Goal: Information Seeking & Learning: Find specific fact

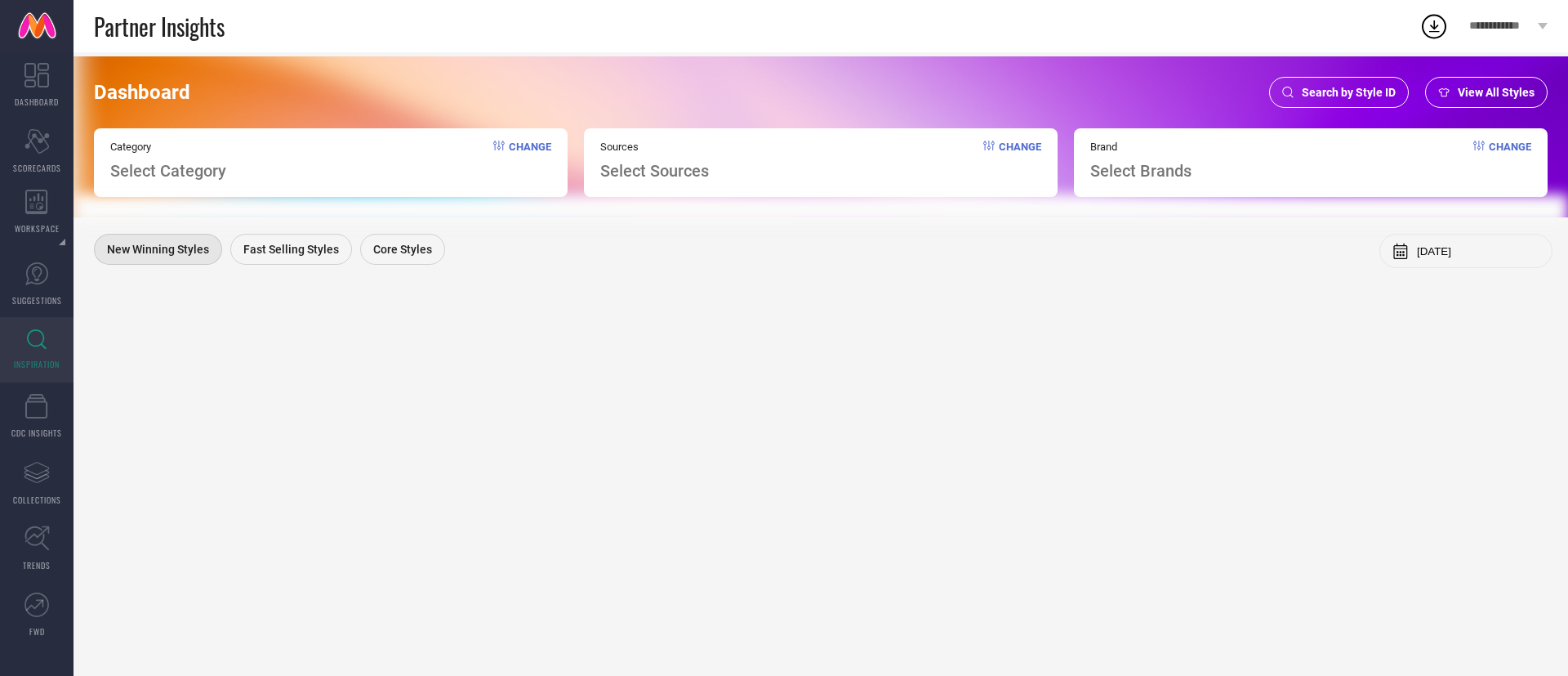
click at [1314, 90] on span "Search by Style ID" at bounding box center [1349, 93] width 94 height 13
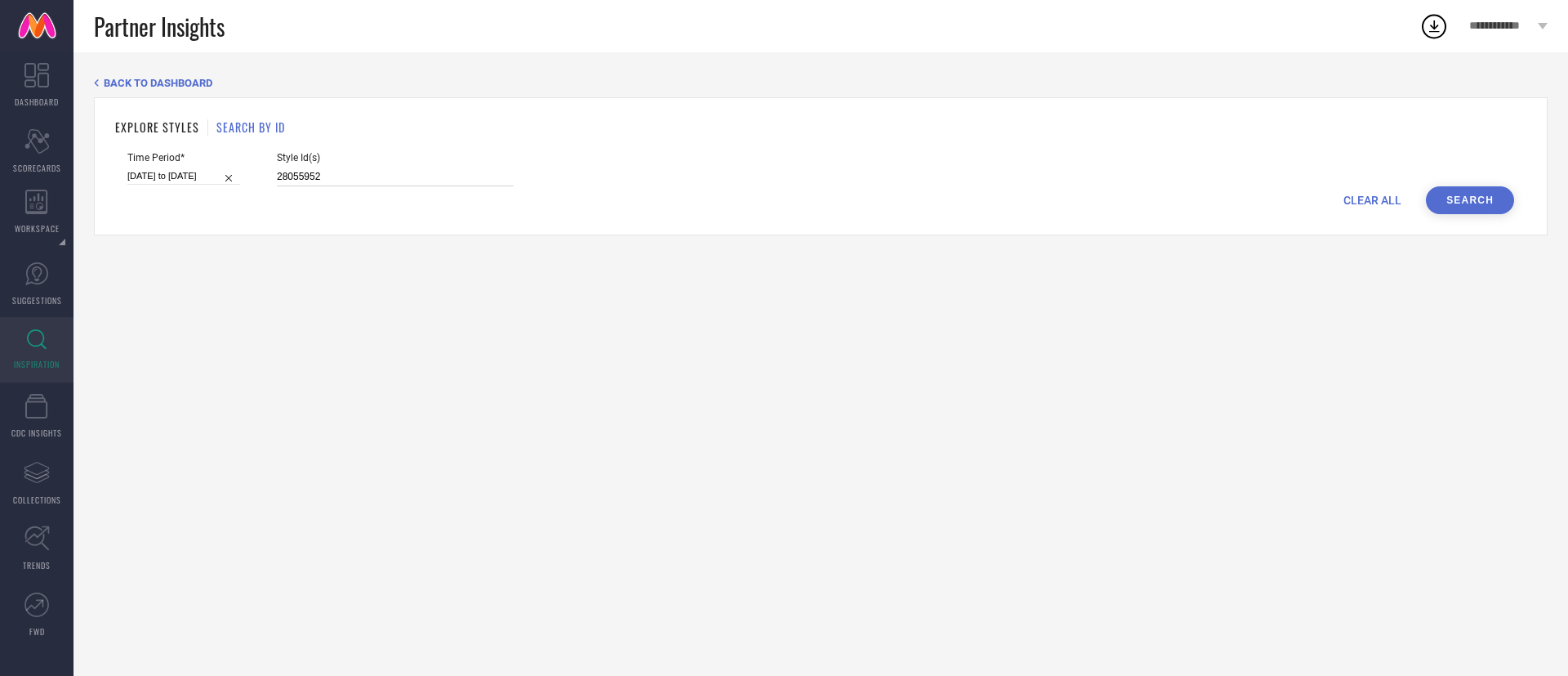
click at [369, 174] on input "28055952" at bounding box center [395, 177] width 237 height 19
paste input "17350714"
type input "17350714"
click at [223, 169] on input "[DATE] to [DATE]" at bounding box center [183, 176] width 113 height 17
select select "5"
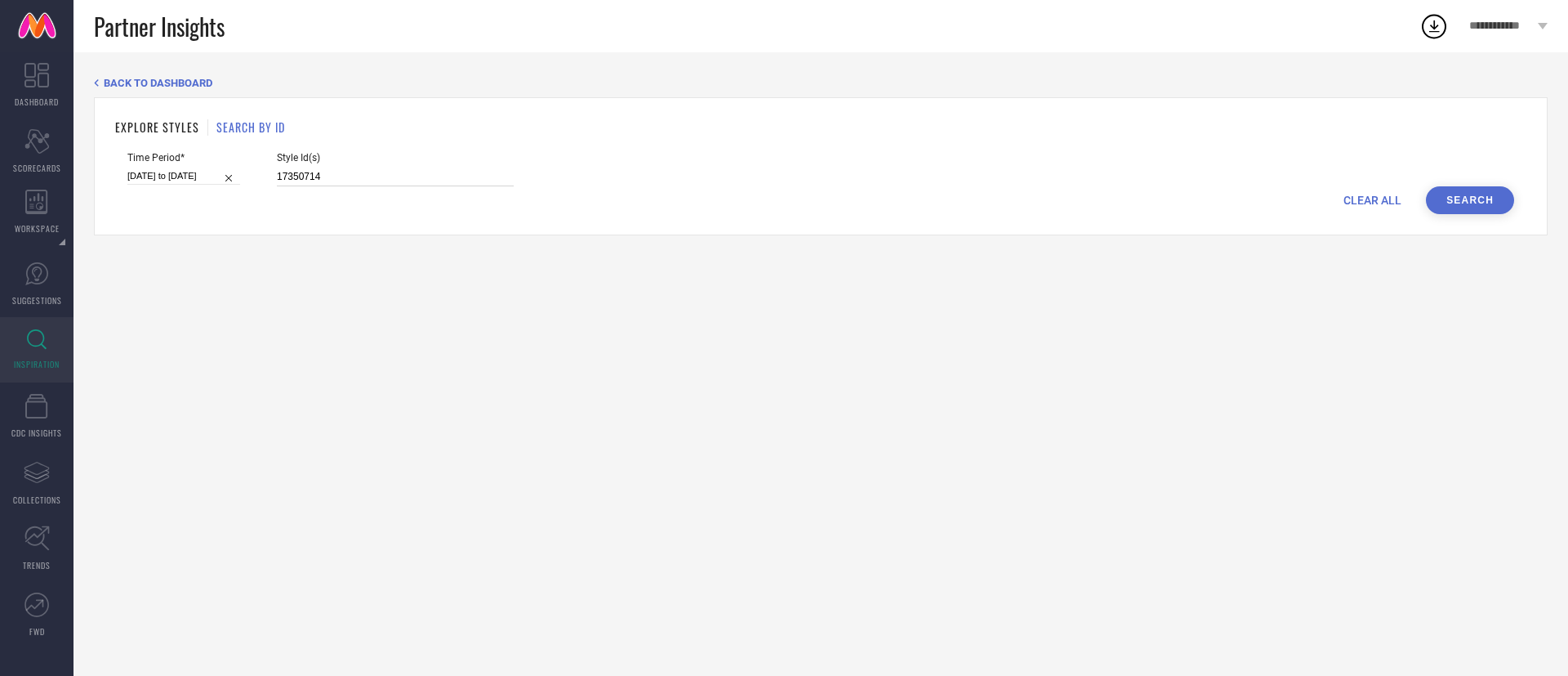
select select "2025"
select select "6"
select select "2025"
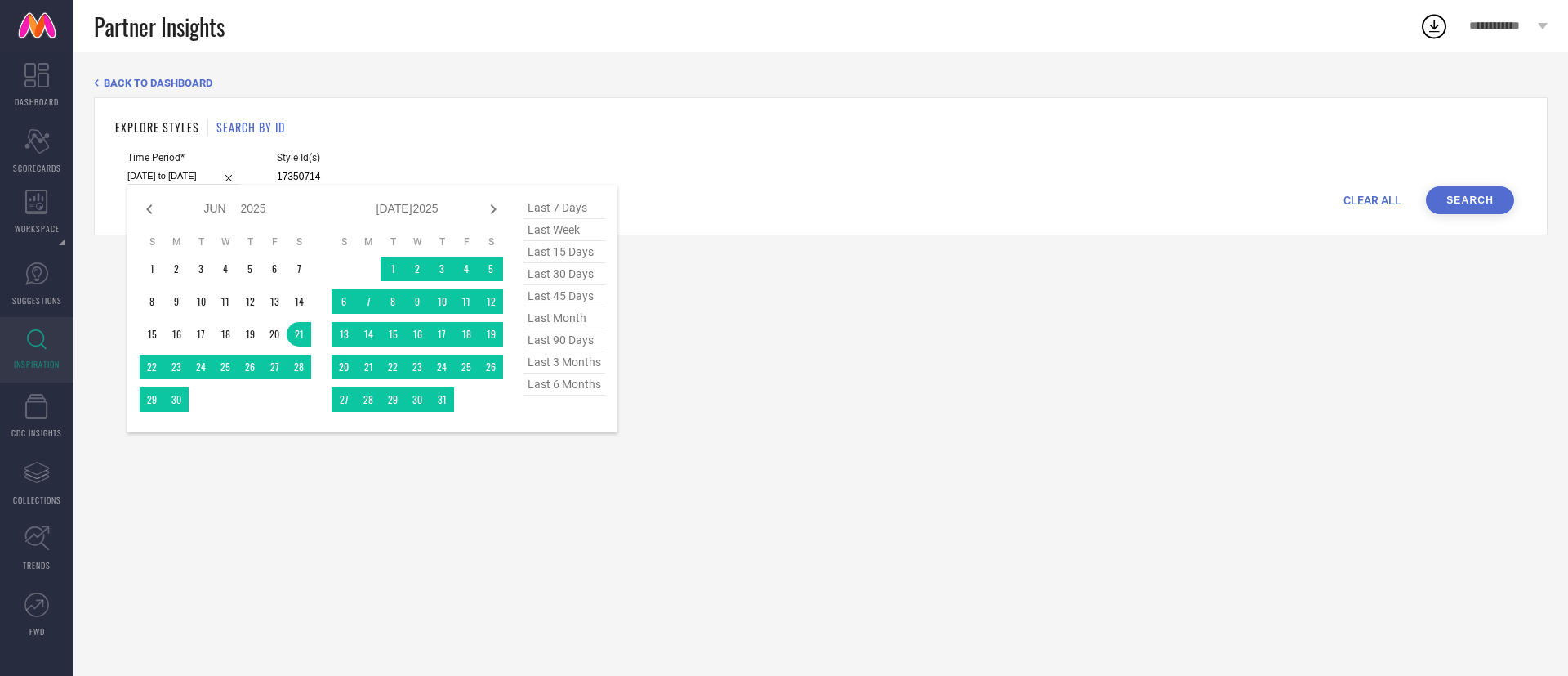
type input "17350714"
click at [571, 396] on span "last 6 months" at bounding box center [564, 385] width 82 height 22
type input "[DATE] to [DATE]"
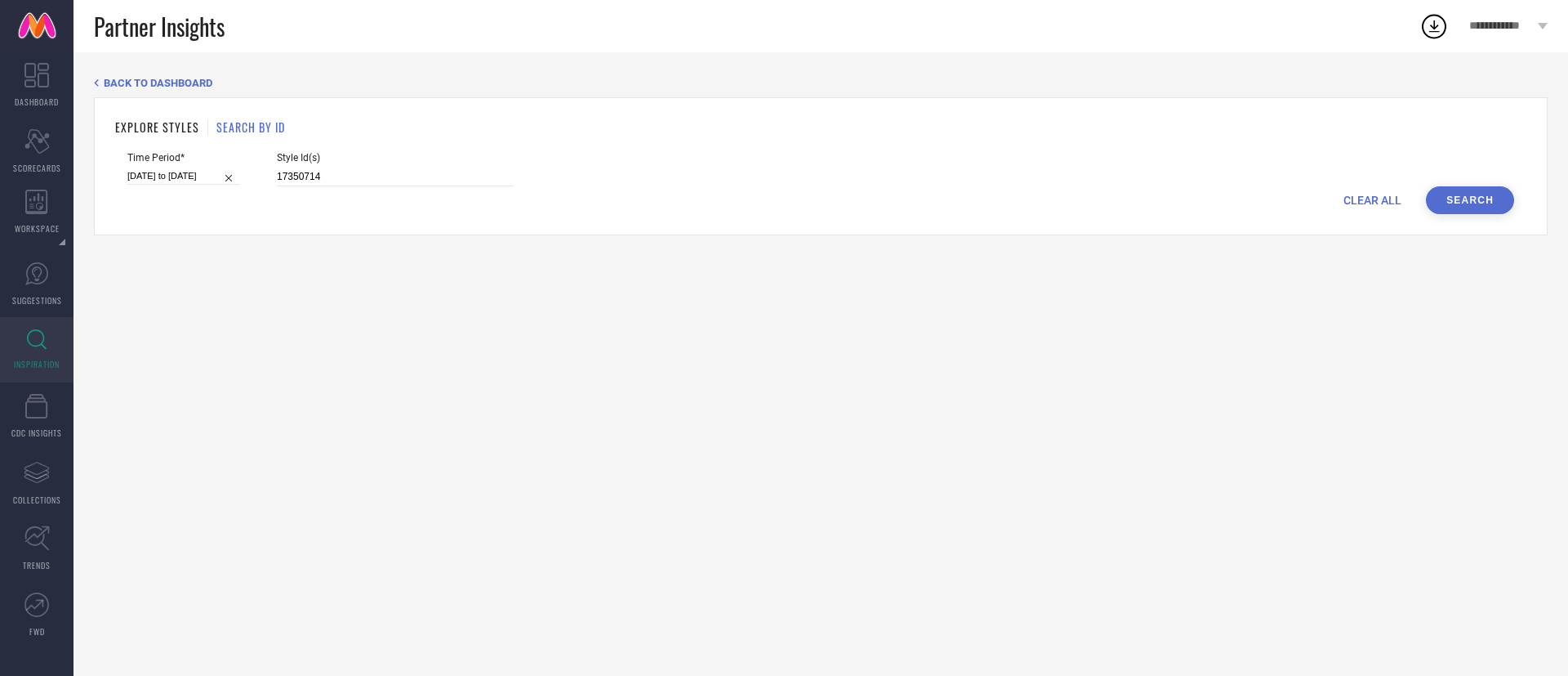
click at [1454, 203] on button "Search" at bounding box center [1470, 200] width 88 height 27
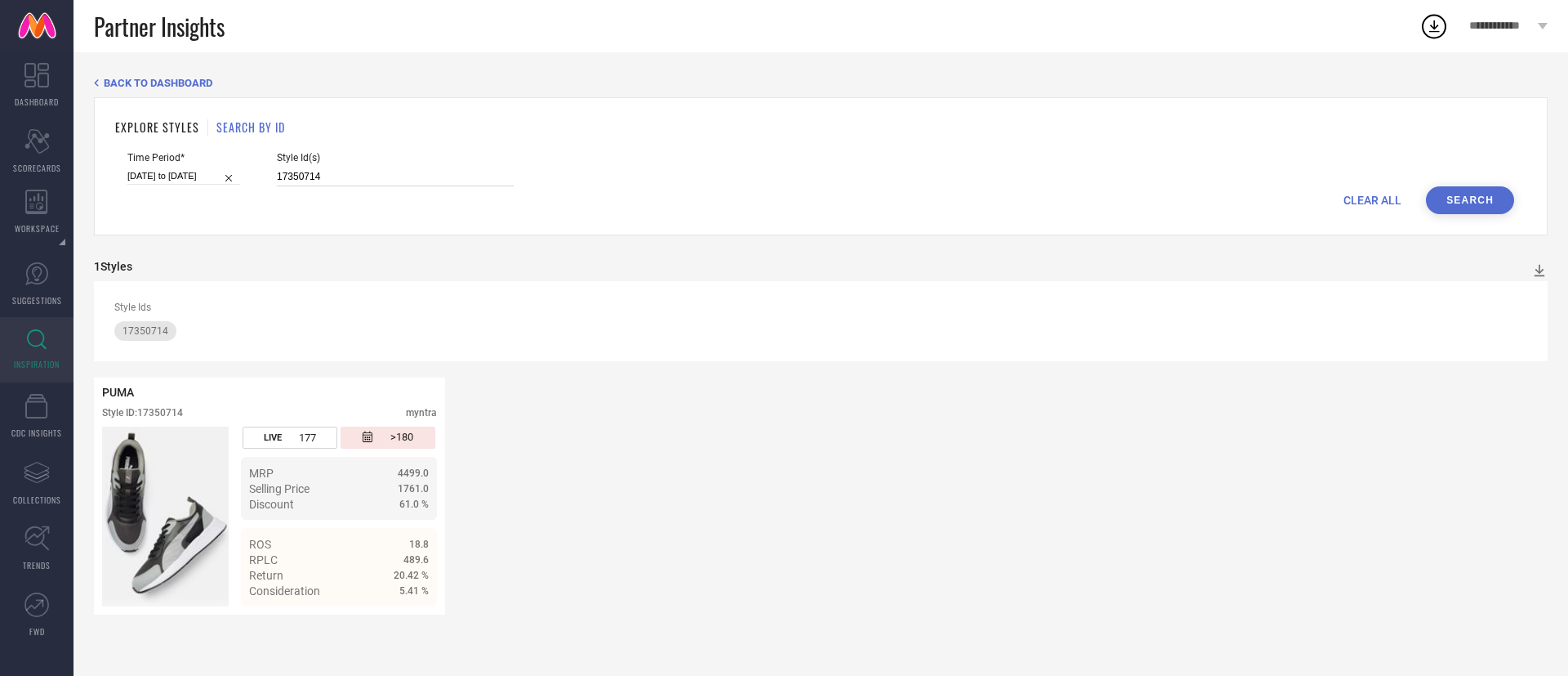
click at [408, 174] on input "17350714" at bounding box center [395, 177] width 237 height 19
paste input "28"
type input "17350728"
click at [1475, 193] on button "Search" at bounding box center [1470, 200] width 88 height 27
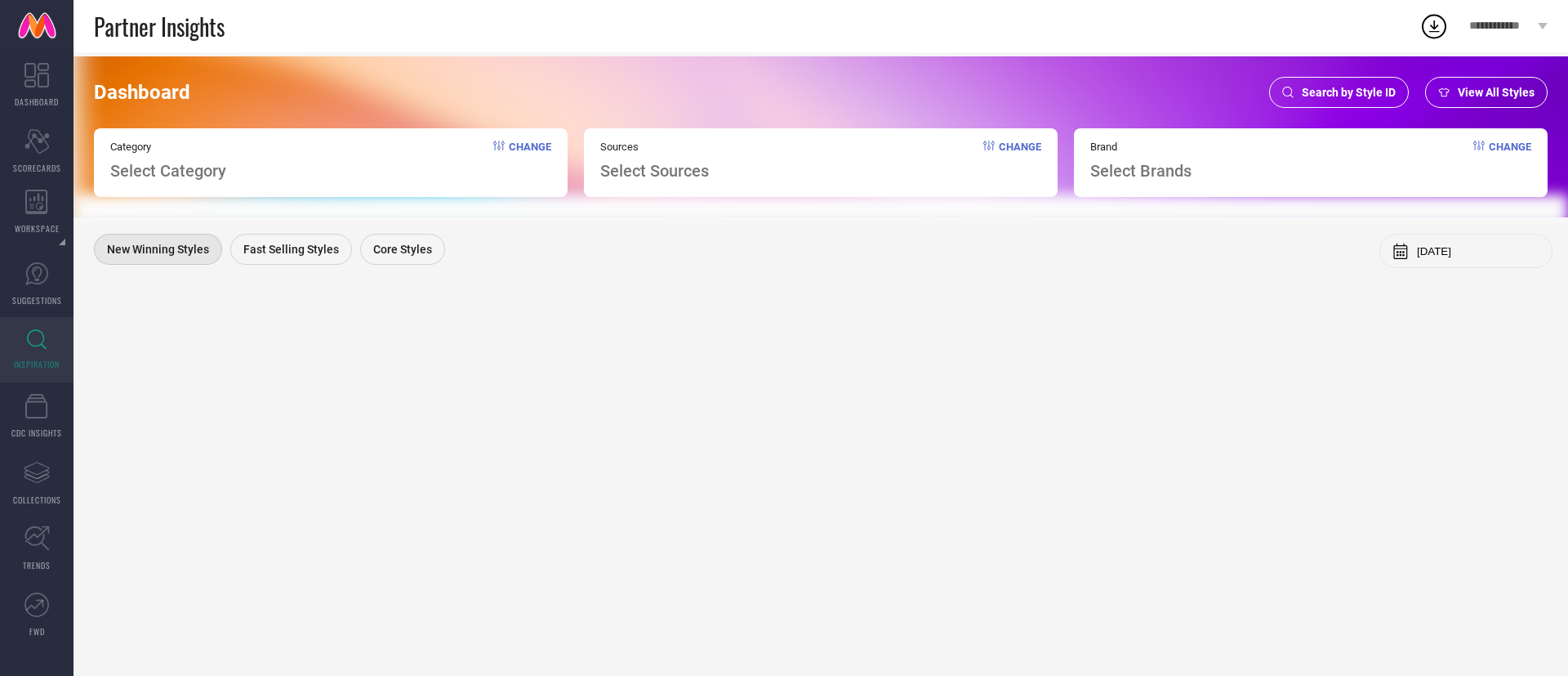
click at [1339, 86] on span "Search by Style ID" at bounding box center [1349, 93] width 94 height 13
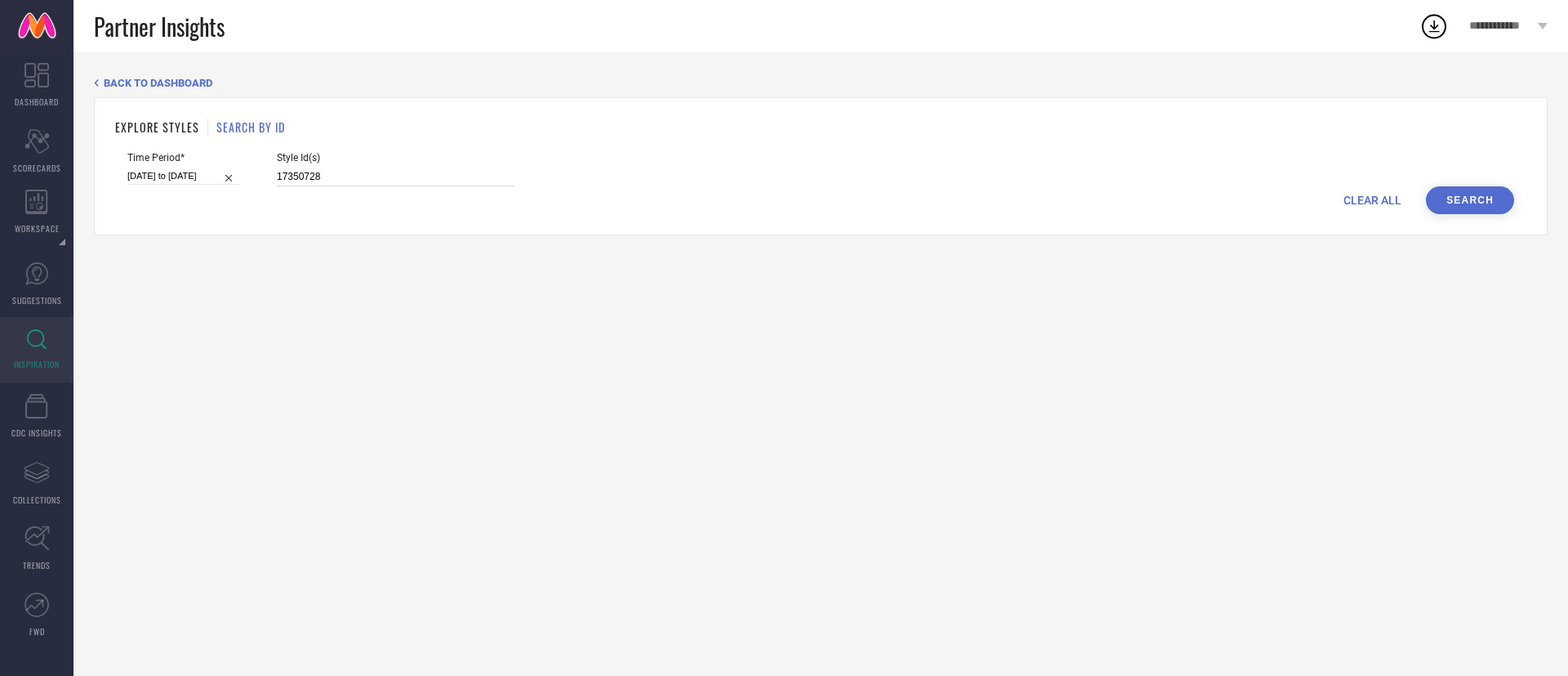
click at [321, 173] on input "17350728" at bounding box center [395, 177] width 237 height 19
paste input "14"
type input "17350714"
click at [1450, 204] on button "Search" at bounding box center [1470, 200] width 88 height 27
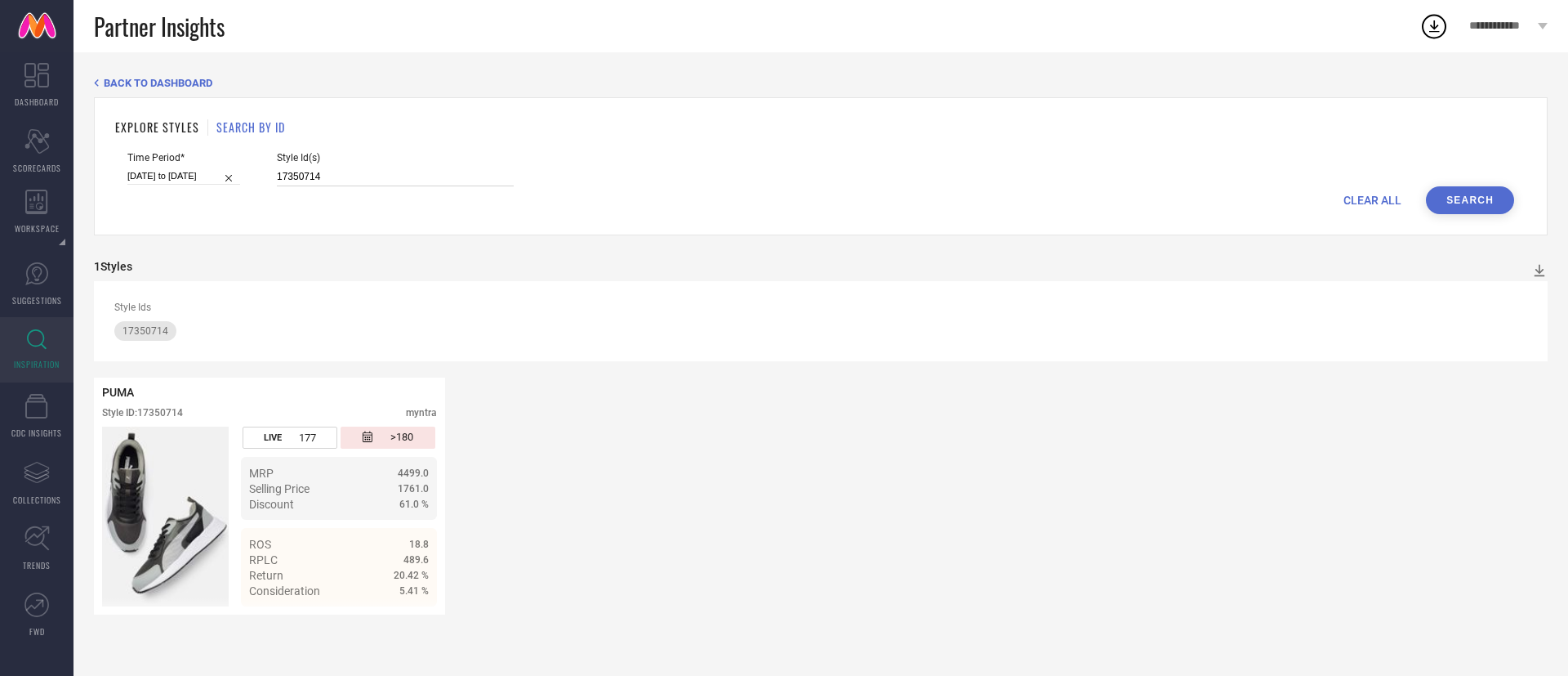
click at [397, 168] on input "17350714" at bounding box center [395, 177] width 237 height 19
paste input "17350726"
click at [323, 180] on input "1735071417350726" at bounding box center [395, 177] width 237 height 19
click at [1502, 192] on button "Search" at bounding box center [1470, 200] width 88 height 27
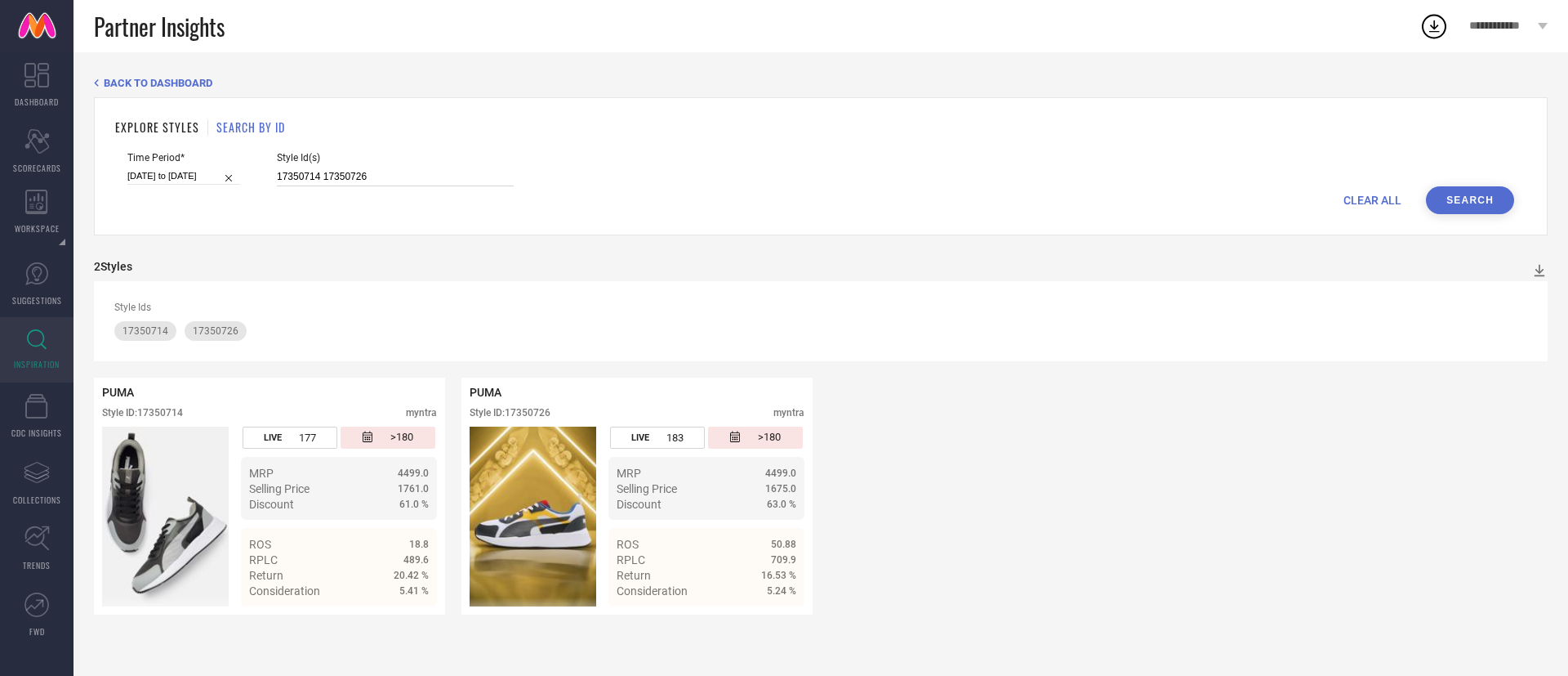
paste input "17350742"
click at [404, 174] on input "17350714 1735072617350742" at bounding box center [395, 177] width 237 height 19
click at [369, 180] on input "17350714 1735072617350742" at bounding box center [395, 177] width 237 height 19
click at [1475, 201] on button "Search" at bounding box center [1470, 200] width 88 height 27
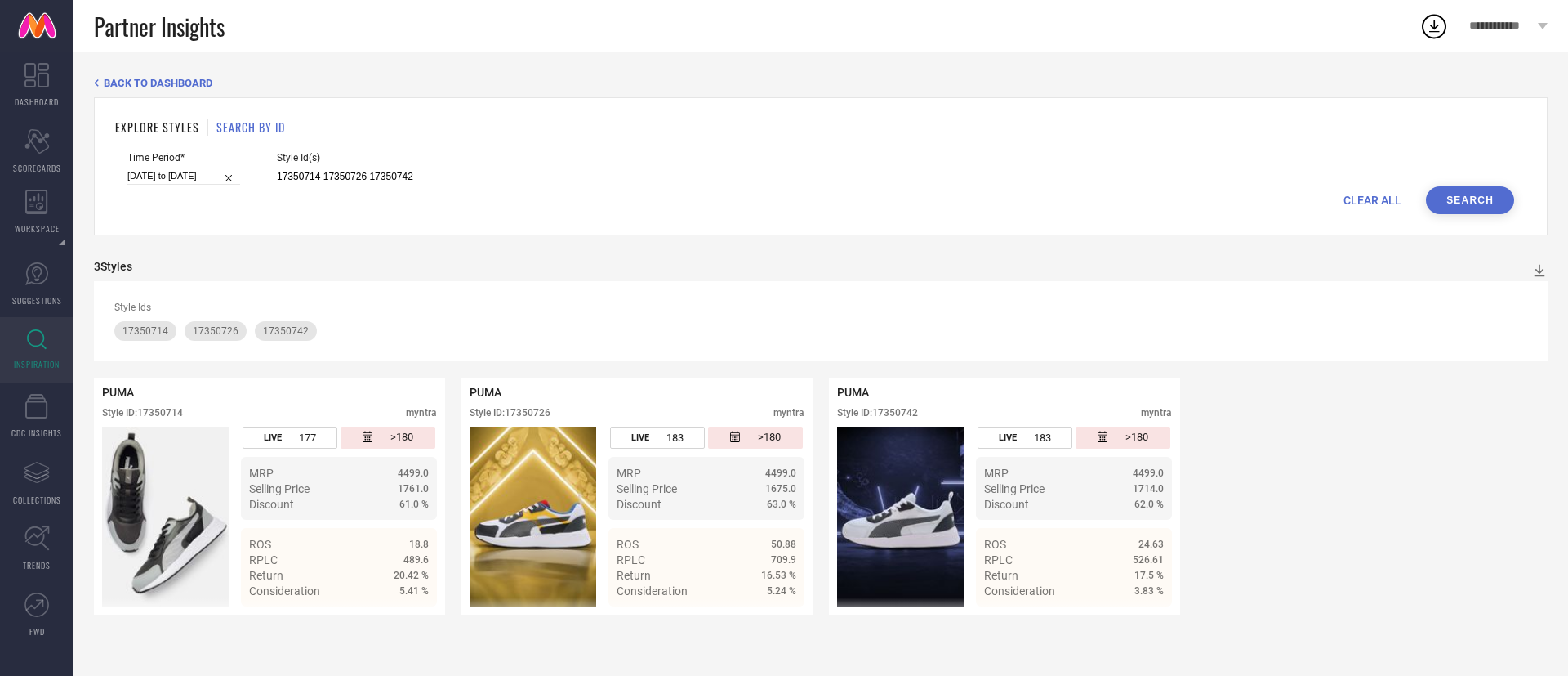
paste input "17350728"
click at [439, 172] on input "17350714 17350726 1735074217350728" at bounding box center [395, 177] width 237 height 19
click at [417, 175] on input "17350714 17350726 1735074217350728" at bounding box center [395, 177] width 237 height 19
type input "17350714 17350726 17350742 17350728"
click at [1491, 201] on button "Search" at bounding box center [1470, 200] width 88 height 27
